Goal: Check status: Check status

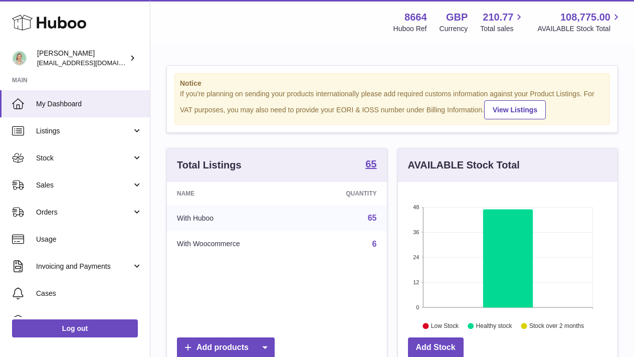
scroll to position [156, 220]
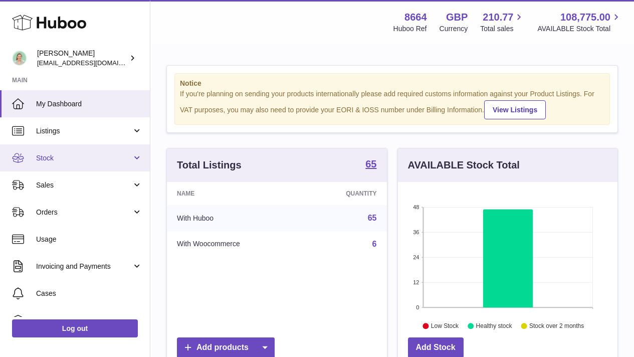
click at [117, 157] on span "Stock" at bounding box center [84, 158] width 96 height 10
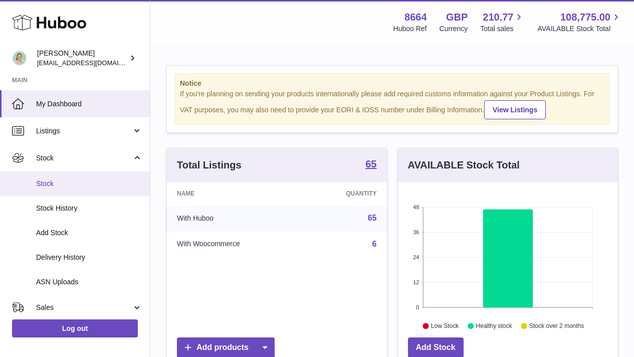
click at [90, 183] on span "Stock" at bounding box center [89, 184] width 106 height 10
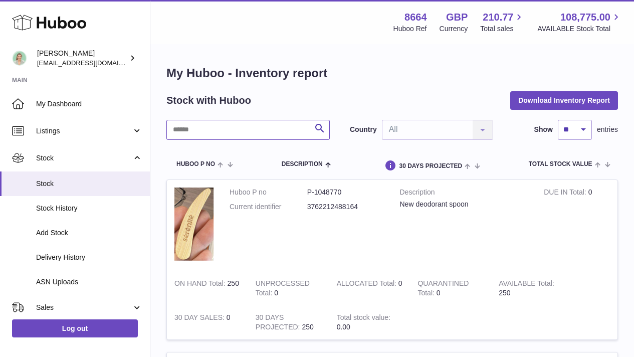
click at [209, 126] on input "text" at bounding box center [247, 130] width 163 height 20
type input "***"
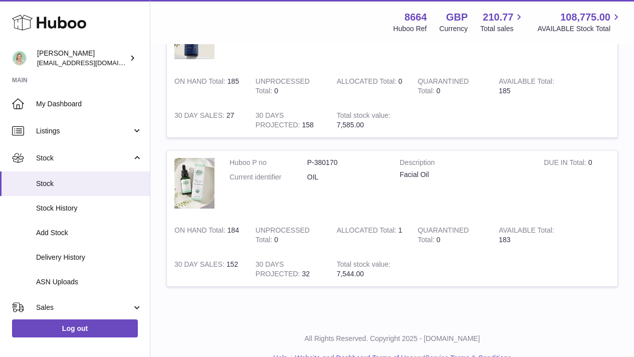
scroll to position [173, 0]
drag, startPoint x: 499, startPoint y: 240, endPoint x: 515, endPoint y: 240, distance: 16.0
click at [515, 240] on td "AVAILABLE Total 183" at bounding box center [531, 235] width 81 height 34
click at [518, 240] on td "AVAILABLE Total 183" at bounding box center [531, 235] width 81 height 34
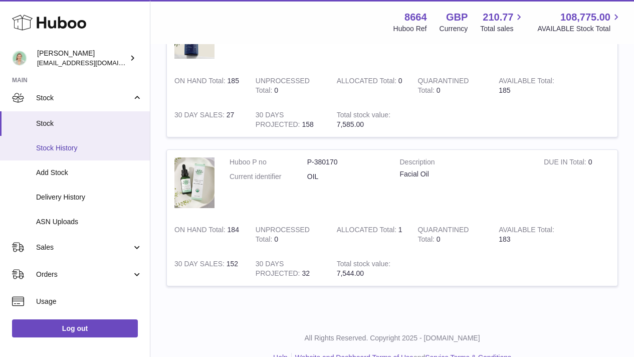
scroll to position [68, 0]
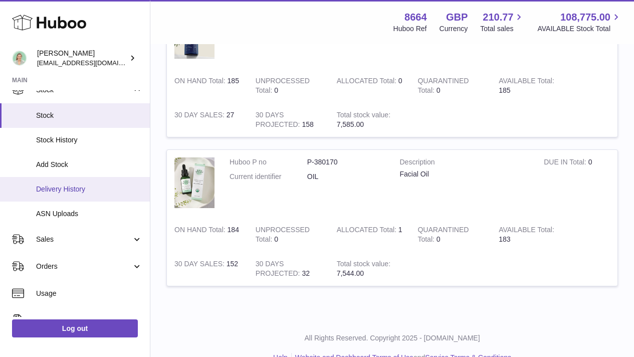
click at [122, 187] on span "Delivery History" at bounding box center [89, 189] width 106 height 10
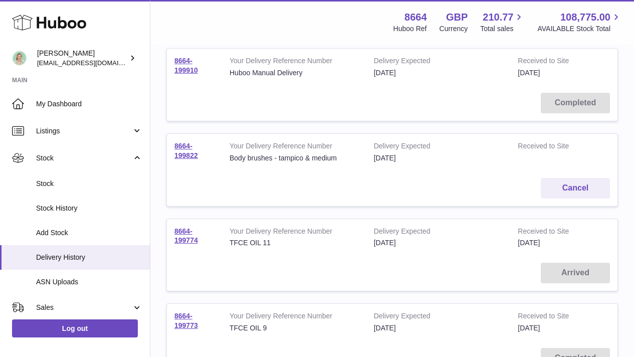
scroll to position [163, 0]
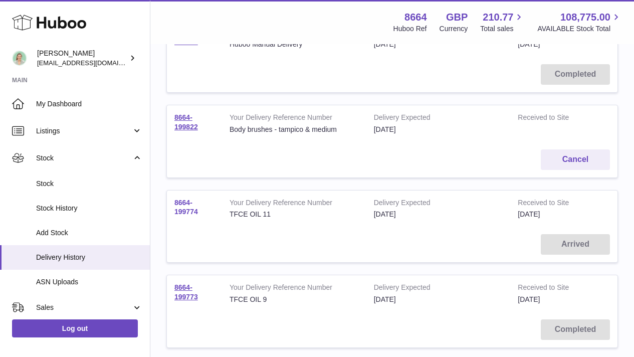
click at [181, 211] on link "8664-199774" at bounding box center [186, 207] width 24 height 18
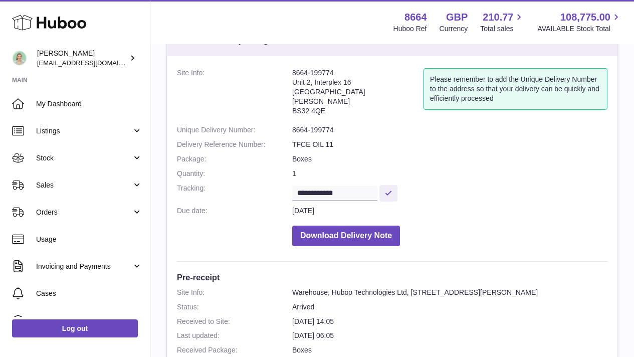
scroll to position [51, 0]
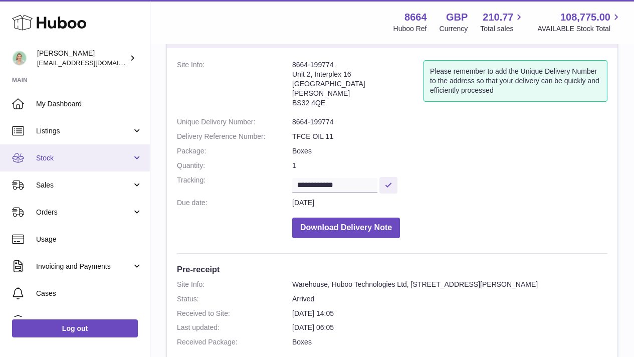
click at [124, 156] on span "Stock" at bounding box center [84, 158] width 96 height 10
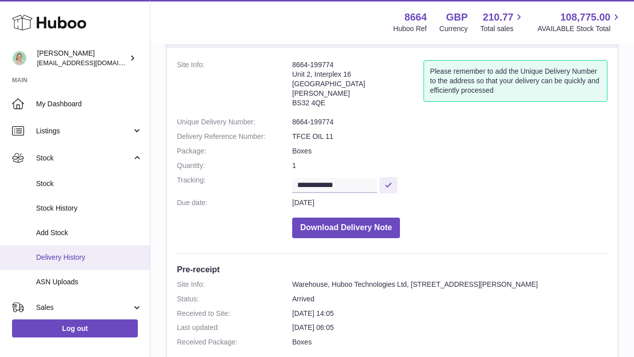
click at [91, 253] on span "Delivery History" at bounding box center [89, 258] width 106 height 10
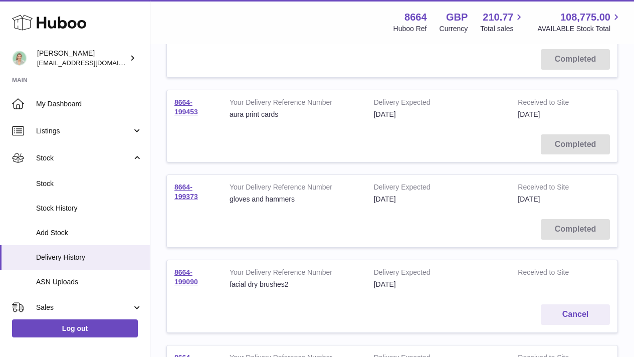
scroll to position [667, 0]
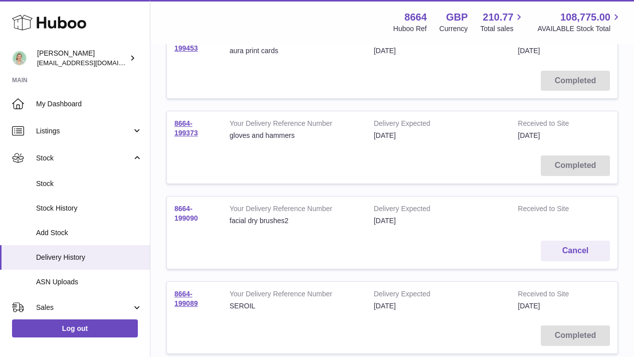
click at [176, 215] on link "8664-199090" at bounding box center [186, 214] width 24 height 18
